Goal: Task Accomplishment & Management: Manage account settings

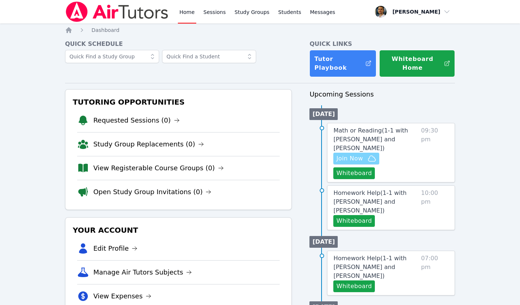
click at [350, 161] on span "Join Now" at bounding box center [349, 158] width 26 height 9
click at [347, 144] on link "Math or Reading ( 1-1 with Namuun Munkhbat and Thomas Baran )" at bounding box center [375, 139] width 84 height 26
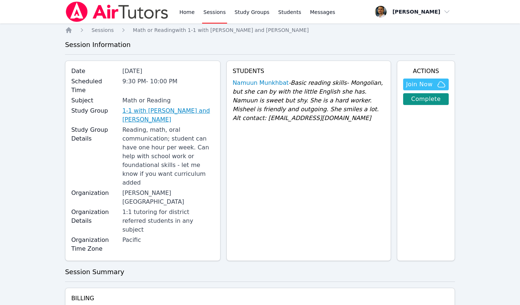
click at [165, 106] on link "1-1 with Namuun Munkhbat and Thomas Baran" at bounding box center [168, 115] width 92 height 18
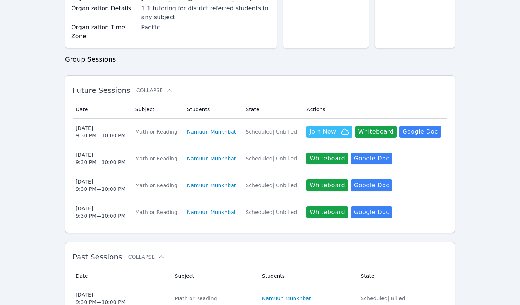
scroll to position [255, 0]
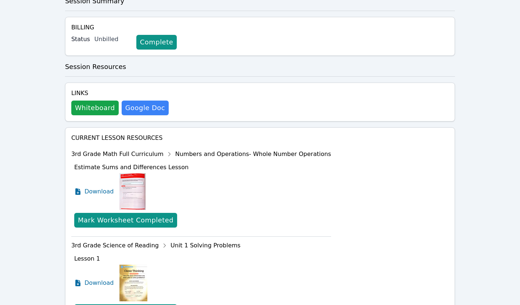
scroll to position [332, 0]
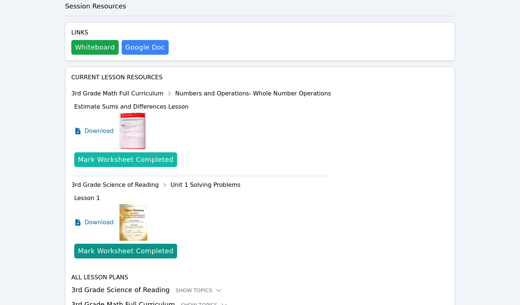
click at [101, 155] on div "Mark Worksheet Completed" at bounding box center [125, 160] width 95 height 10
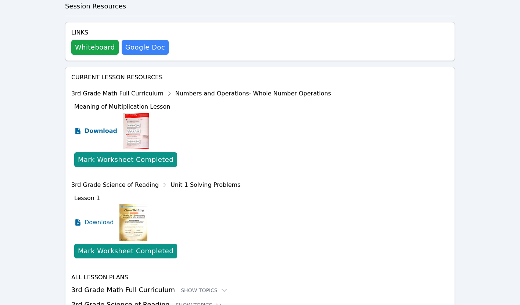
click at [79, 128] on icon at bounding box center [77, 131] width 5 height 7
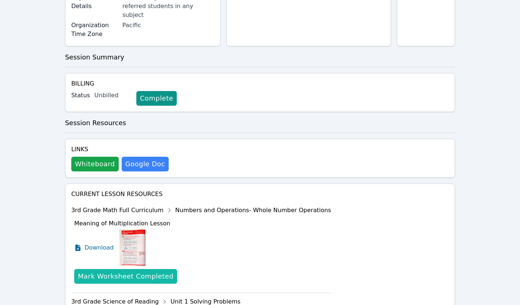
scroll to position [0, 0]
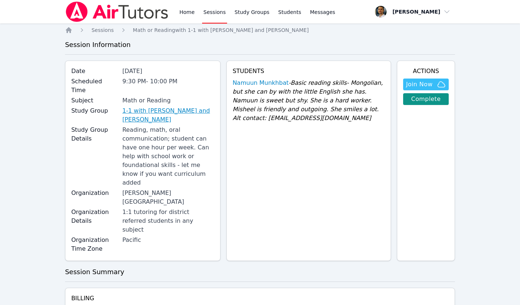
click at [143, 106] on link "1-1 with Namuun Munkhbat and Thomas Baran" at bounding box center [168, 115] width 92 height 18
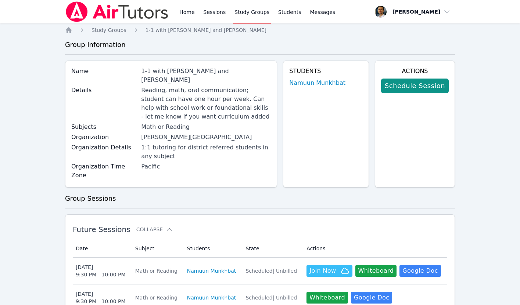
scroll to position [146, 0]
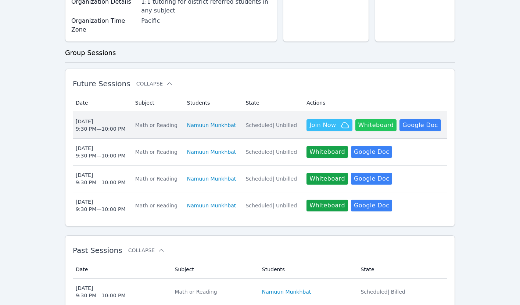
click at [378, 119] on button "Whiteboard" at bounding box center [375, 125] width 41 height 12
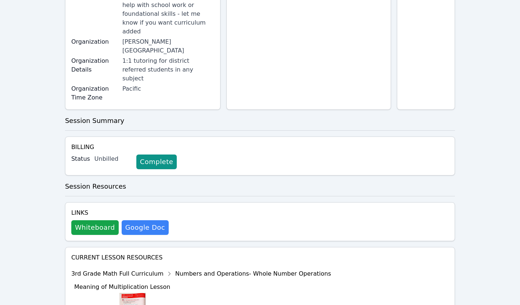
scroll to position [195, 0]
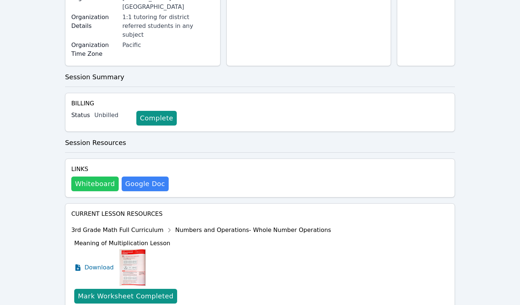
click at [106, 177] on button "Whiteboard" at bounding box center [94, 184] width 47 height 15
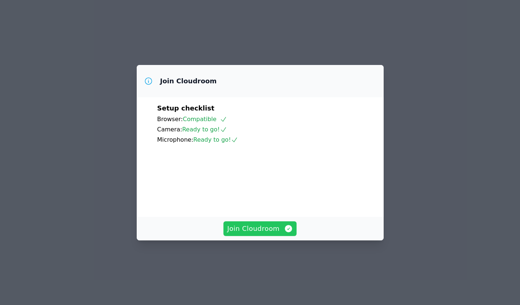
click at [263, 234] on span "Join Cloudroom" at bounding box center [260, 229] width 66 height 10
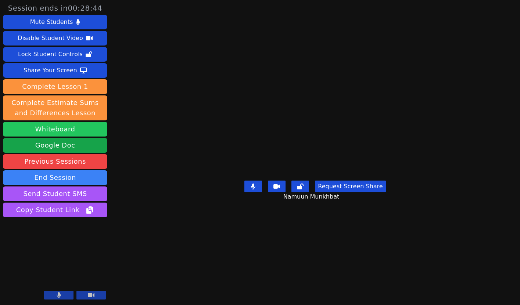
click at [77, 130] on button "Whiteboard" at bounding box center [55, 129] width 104 height 15
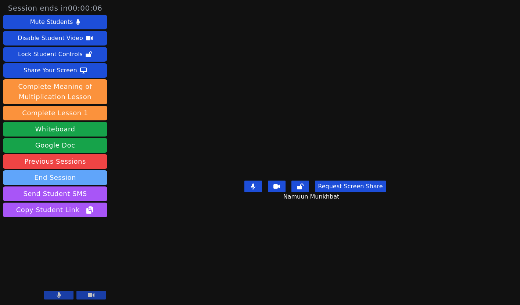
click at [65, 181] on button "End Session" at bounding box center [55, 177] width 104 height 15
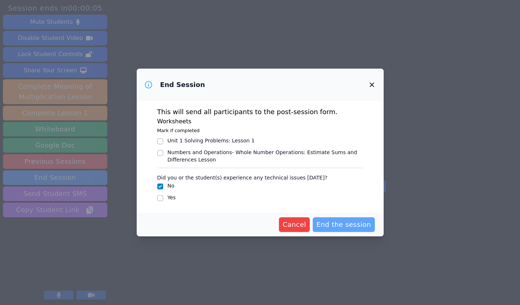
click at [332, 226] on span "End the session" at bounding box center [343, 225] width 55 height 10
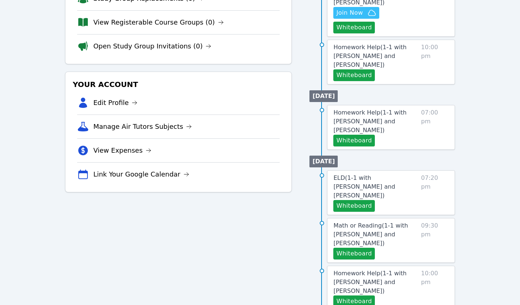
scroll to position [163, 0]
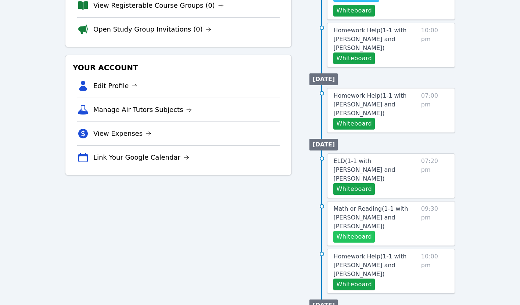
click at [356, 231] on button "Whiteboard" at bounding box center [353, 237] width 41 height 12
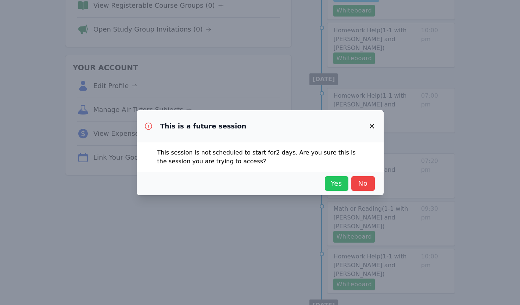
click at [329, 181] on span "Yes" at bounding box center [336, 183] width 16 height 10
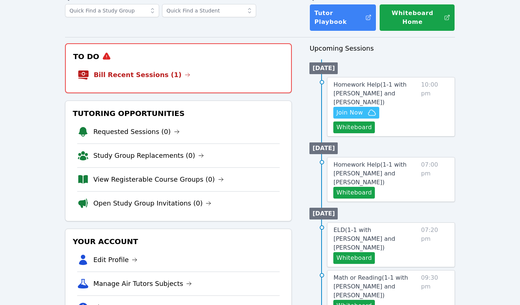
scroll to position [0, 0]
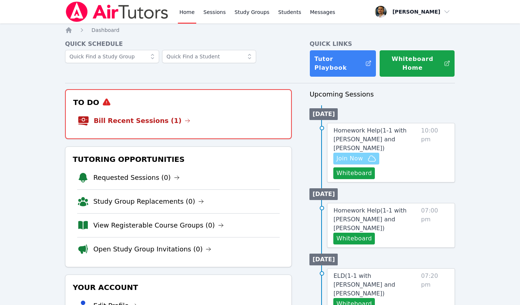
click at [355, 154] on span "Join Now" at bounding box center [349, 158] width 26 height 9
click at [353, 137] on span "Homework Help ( 1-1 with Eyal Israel and Thomas Baran )" at bounding box center [369, 139] width 73 height 25
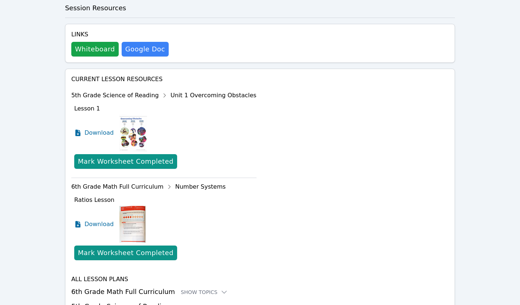
scroll to position [274, 0]
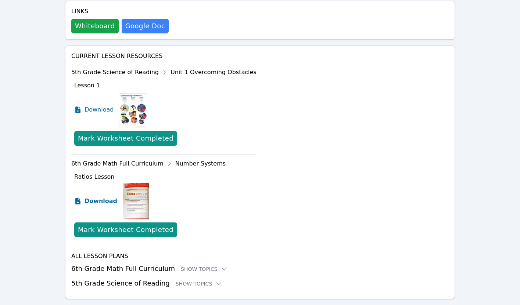
click at [79, 198] on icon at bounding box center [77, 201] width 5 height 7
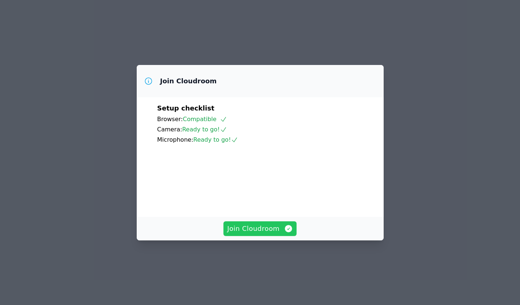
click at [285, 232] on icon "button" at bounding box center [288, 228] width 7 height 7
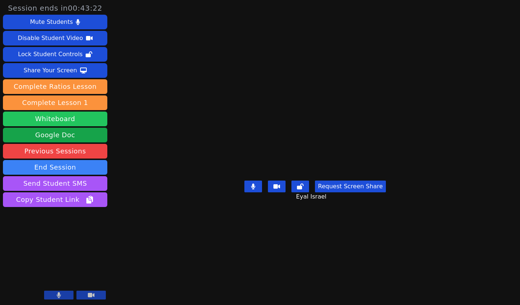
click at [59, 120] on button "Whiteboard" at bounding box center [55, 119] width 104 height 15
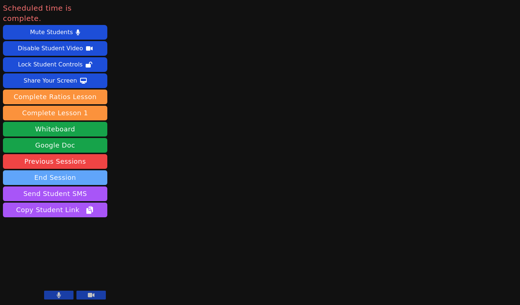
click at [59, 170] on button "End Session" at bounding box center [55, 177] width 104 height 15
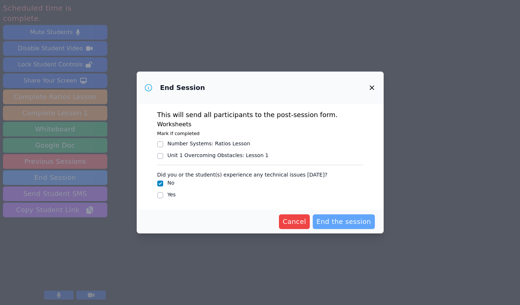
click at [359, 226] on span "End the session" at bounding box center [343, 222] width 55 height 10
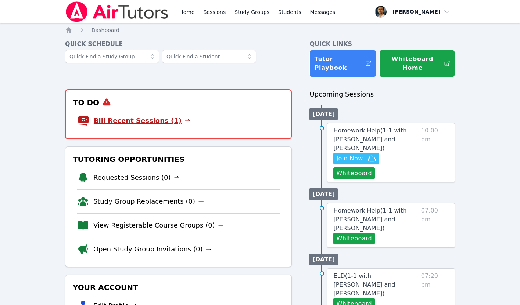
click at [98, 125] on link "Bill Recent Sessions (1)" at bounding box center [142, 121] width 97 height 10
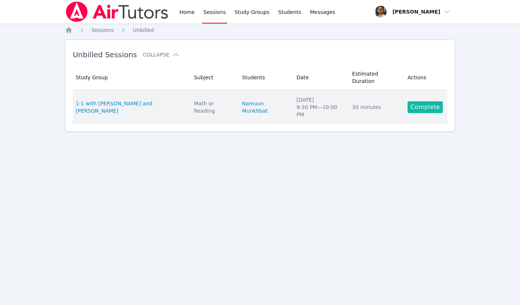
click at [425, 103] on link "Complete" at bounding box center [424, 107] width 35 height 12
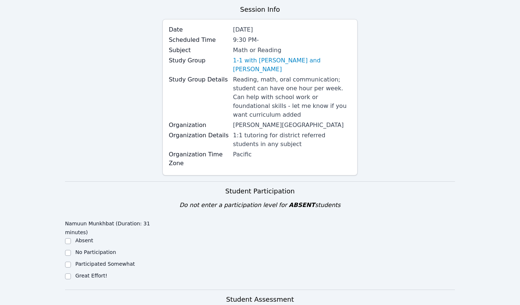
scroll to position [216, 0]
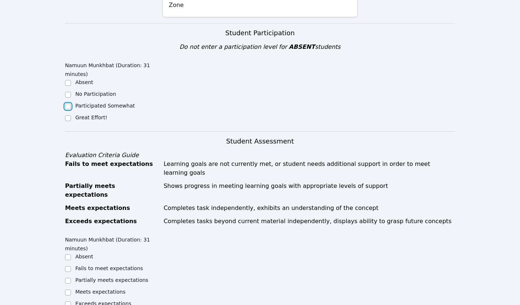
click at [66, 104] on input "Participated Somewhat" at bounding box center [68, 107] width 6 height 6
checkbox input "true"
click at [55, 76] on div "Home Sessions Study Groups Students Messages Open user menu Thomas Baran Open m…" at bounding box center [260, 237] width 520 height 907
click at [67, 115] on input "Great Effort!" at bounding box center [68, 118] width 6 height 6
checkbox input "true"
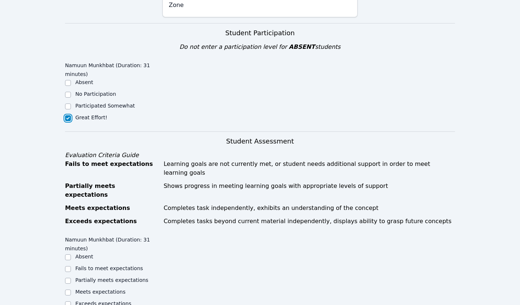
checkbox input "false"
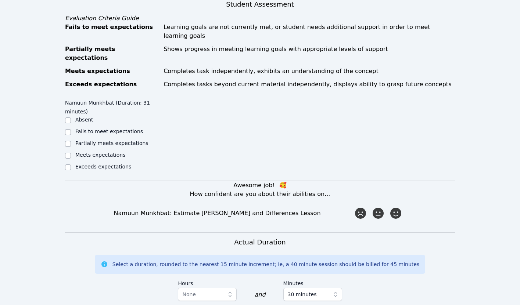
scroll to position [383, 0]
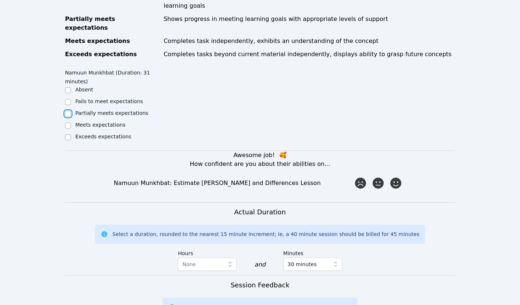
click at [68, 111] on input "Partially meets expectations" at bounding box center [68, 114] width 6 height 6
checkbox input "true"
click at [401, 177] on icon at bounding box center [395, 183] width 13 height 13
click at [0, 0] on input "radio" at bounding box center [0, 0] width 0 height 0
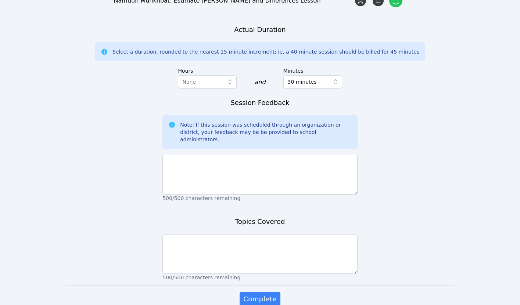
scroll to position [568, 0]
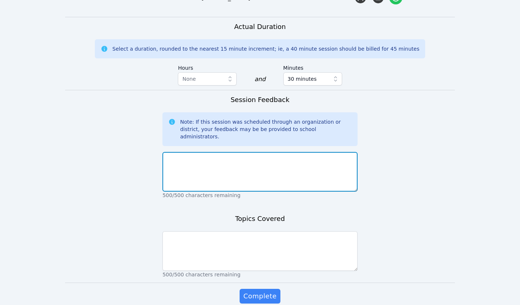
click at [219, 152] on textarea at bounding box center [259, 172] width 195 height 40
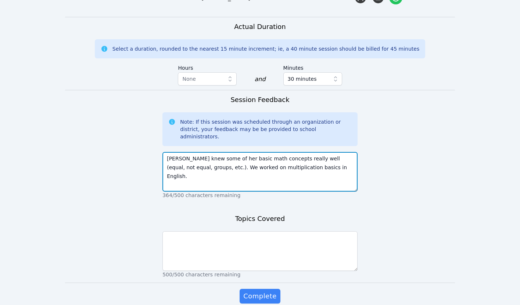
type textarea "Namuun knew some of her basic math concepts really well (equal, not equal, grou…"
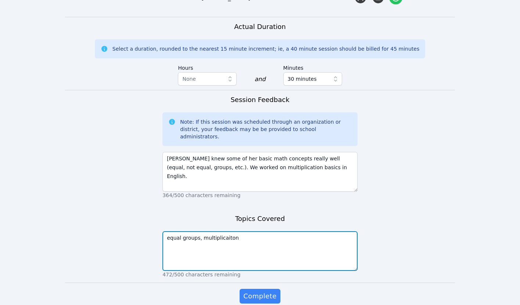
click at [212, 231] on textarea "equal groups, multiplicaiton" at bounding box center [259, 251] width 195 height 40
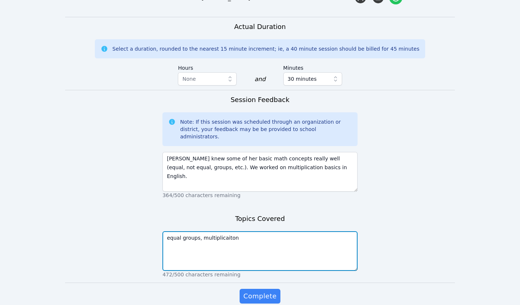
click at [212, 231] on textarea "equal groups, multiplicaiton" at bounding box center [259, 251] width 195 height 40
type textarea "equal groups, multiplication"
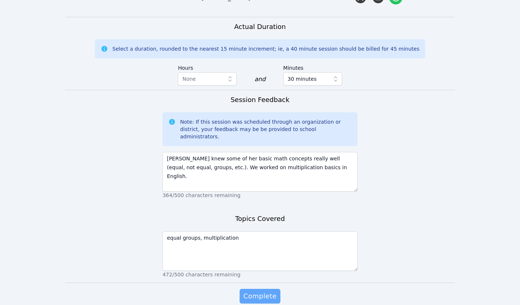
click at [259, 284] on span "Complete" at bounding box center [259, 296] width 33 height 10
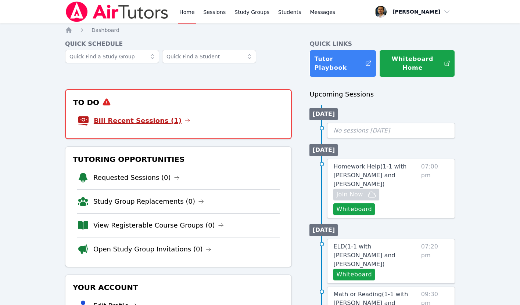
click at [131, 116] on link "Bill Recent Sessions (1)" at bounding box center [142, 121] width 97 height 10
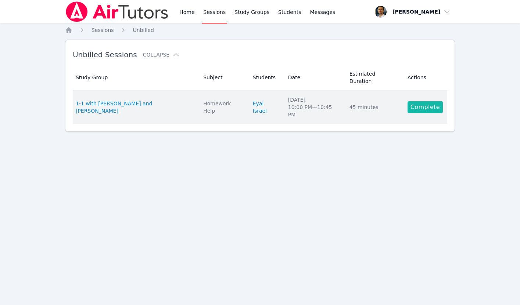
click at [408, 101] on link "Complete" at bounding box center [424, 107] width 35 height 12
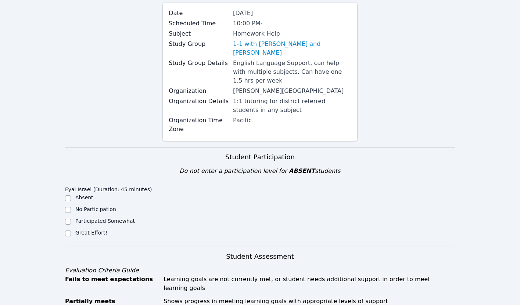
scroll to position [173, 0]
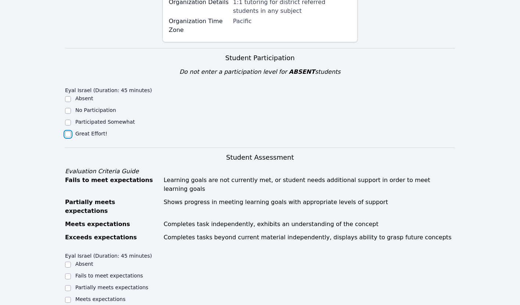
click at [68, 131] on input "Great Effort!" at bounding box center [68, 134] width 6 height 6
checkbox input "true"
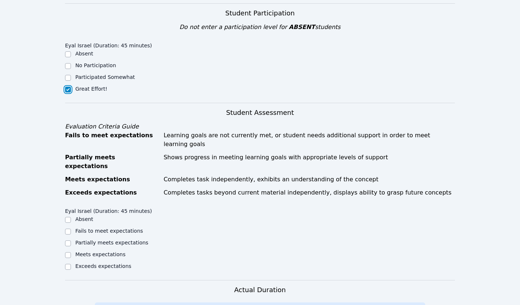
scroll to position [307, 0]
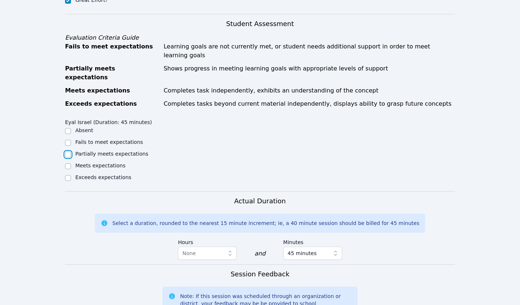
click at [68, 152] on input "Partially meets expectations" at bounding box center [68, 155] width 6 height 6
checkbox input "true"
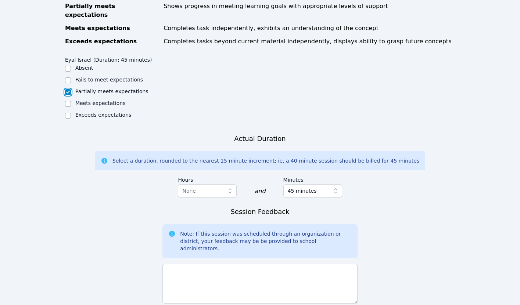
scroll to position [469, 0]
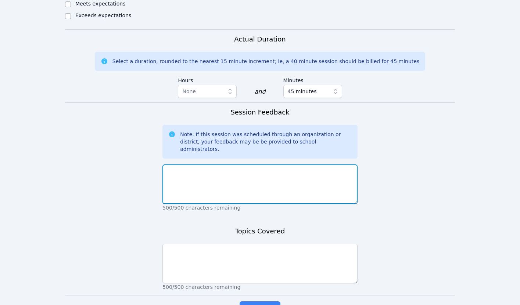
click at [220, 165] on textarea at bounding box center [259, 185] width 195 height 40
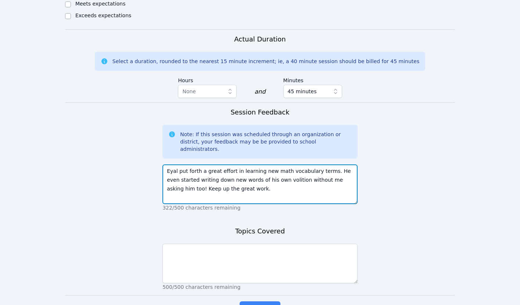
type textarea "Eyal put forth a great effort in learning new math vocabulary terms. He even st…"
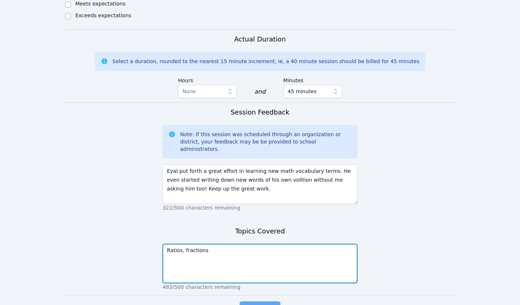
type textarea "Ratios, fractions"
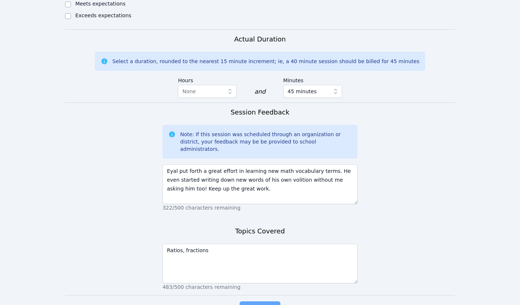
click at [251, 284] on span "Complete" at bounding box center [259, 309] width 33 height 10
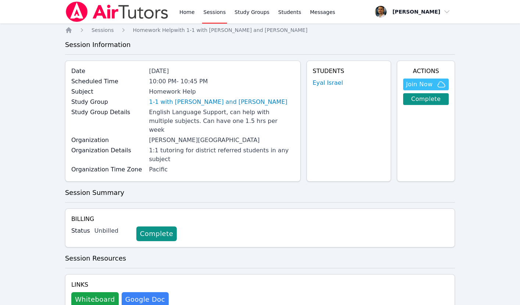
click at [140, 10] on img at bounding box center [117, 11] width 104 height 21
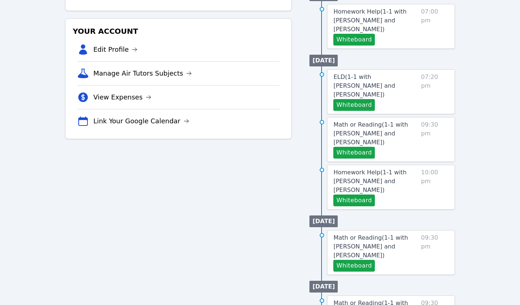
scroll to position [200, 0]
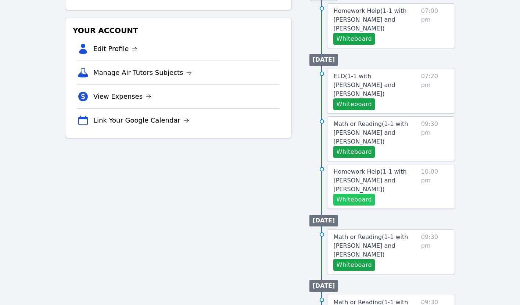
click at [355, 194] on button "Whiteboard" at bounding box center [353, 200] width 41 height 12
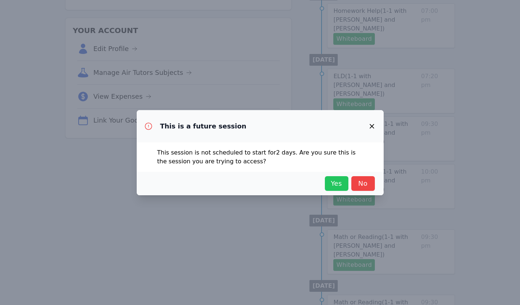
click at [335, 184] on span "Yes" at bounding box center [336, 183] width 16 height 10
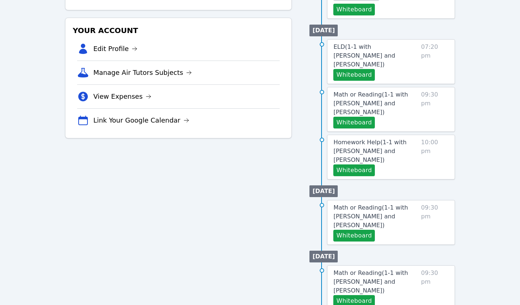
scroll to position [0, 0]
